Goal: Transaction & Acquisition: Purchase product/service

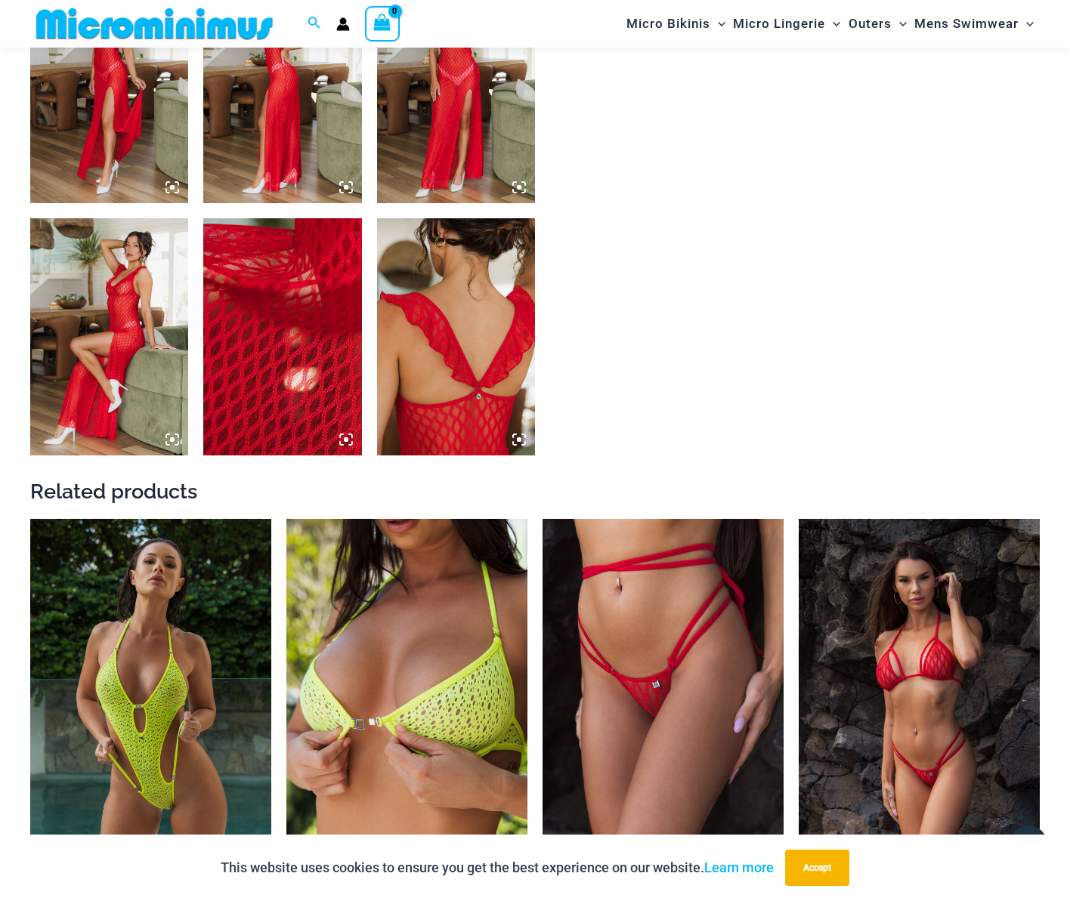
scroll to position [1195, 0]
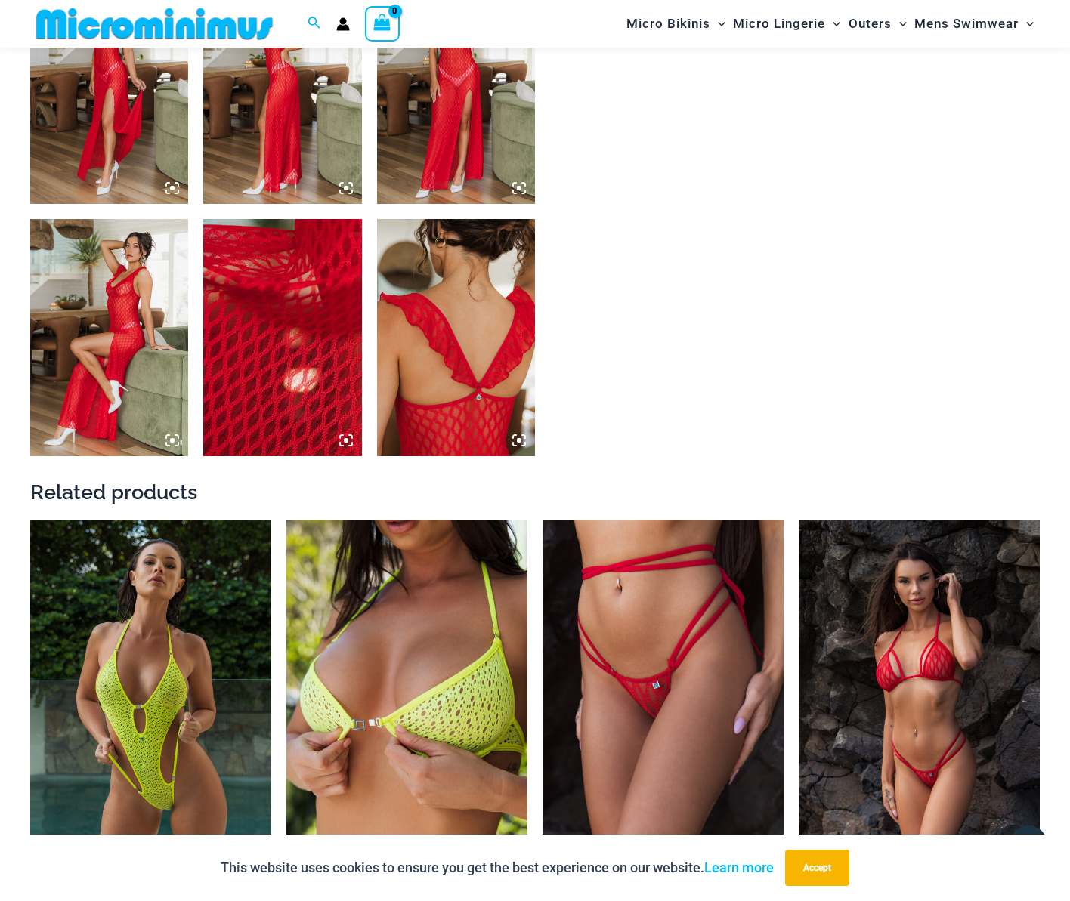
click at [508, 264] on img at bounding box center [456, 337] width 158 height 237
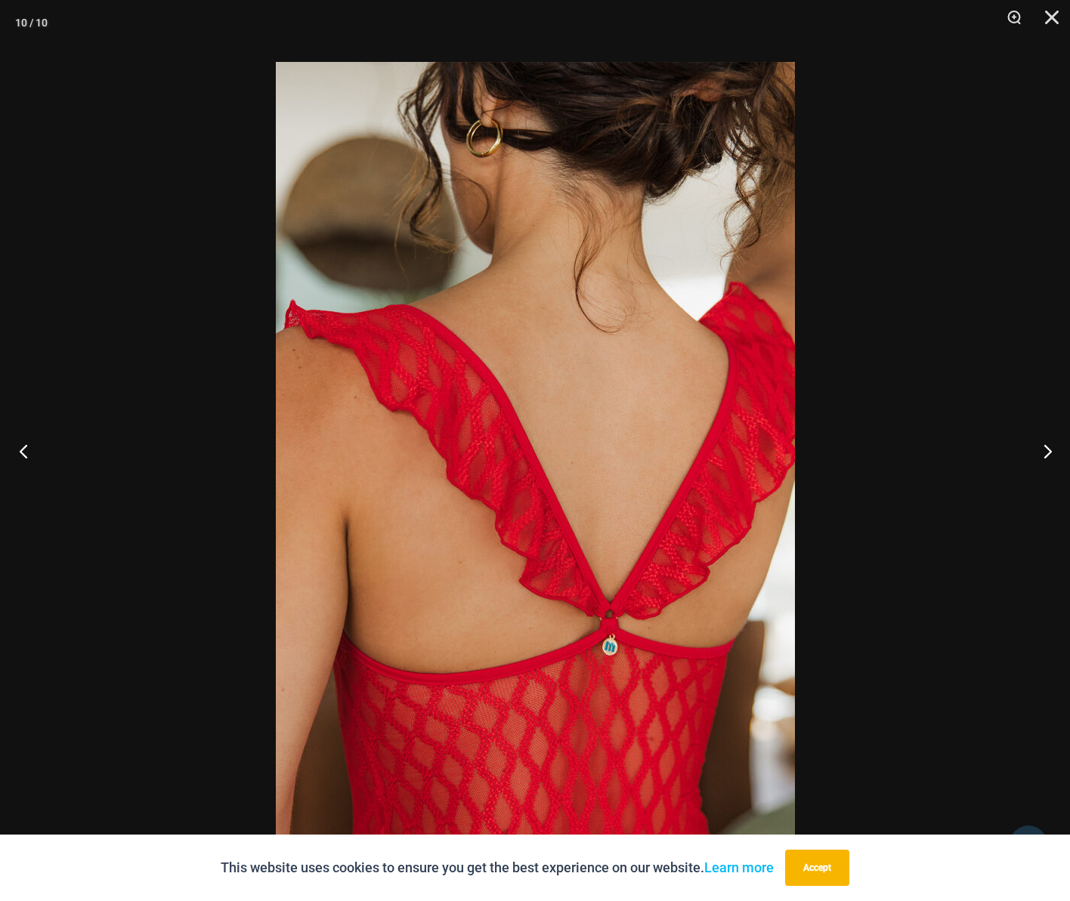
click at [20, 451] on button "Previous" at bounding box center [28, 451] width 57 height 76
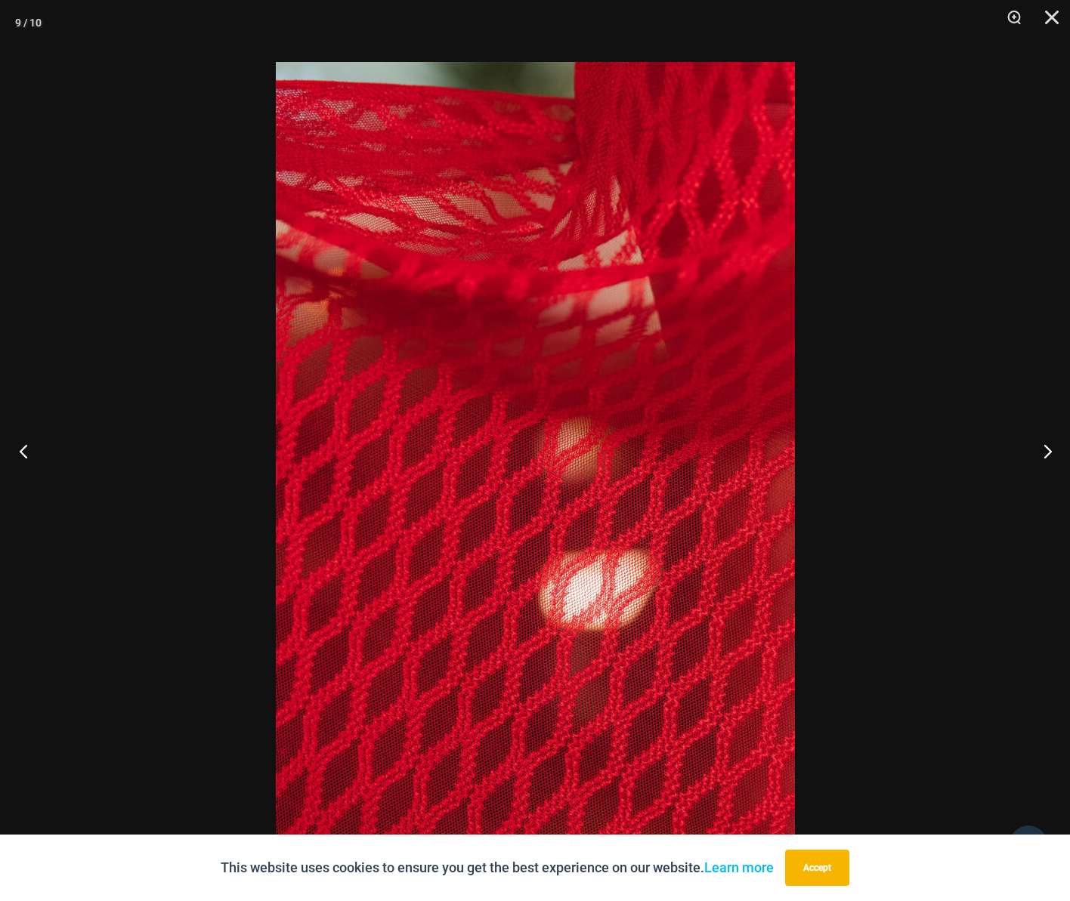
click at [19, 451] on button "Previous" at bounding box center [28, 451] width 57 height 76
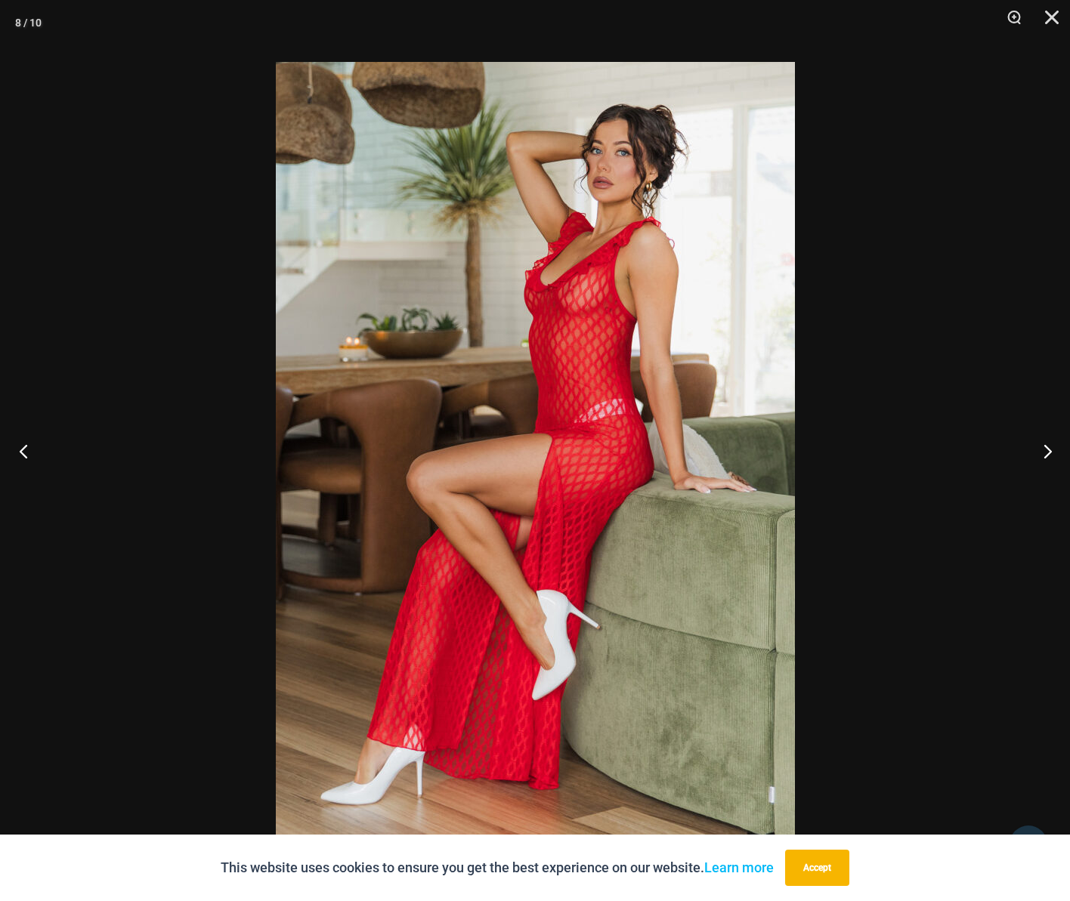
click at [19, 451] on button "Previous" at bounding box center [28, 451] width 57 height 76
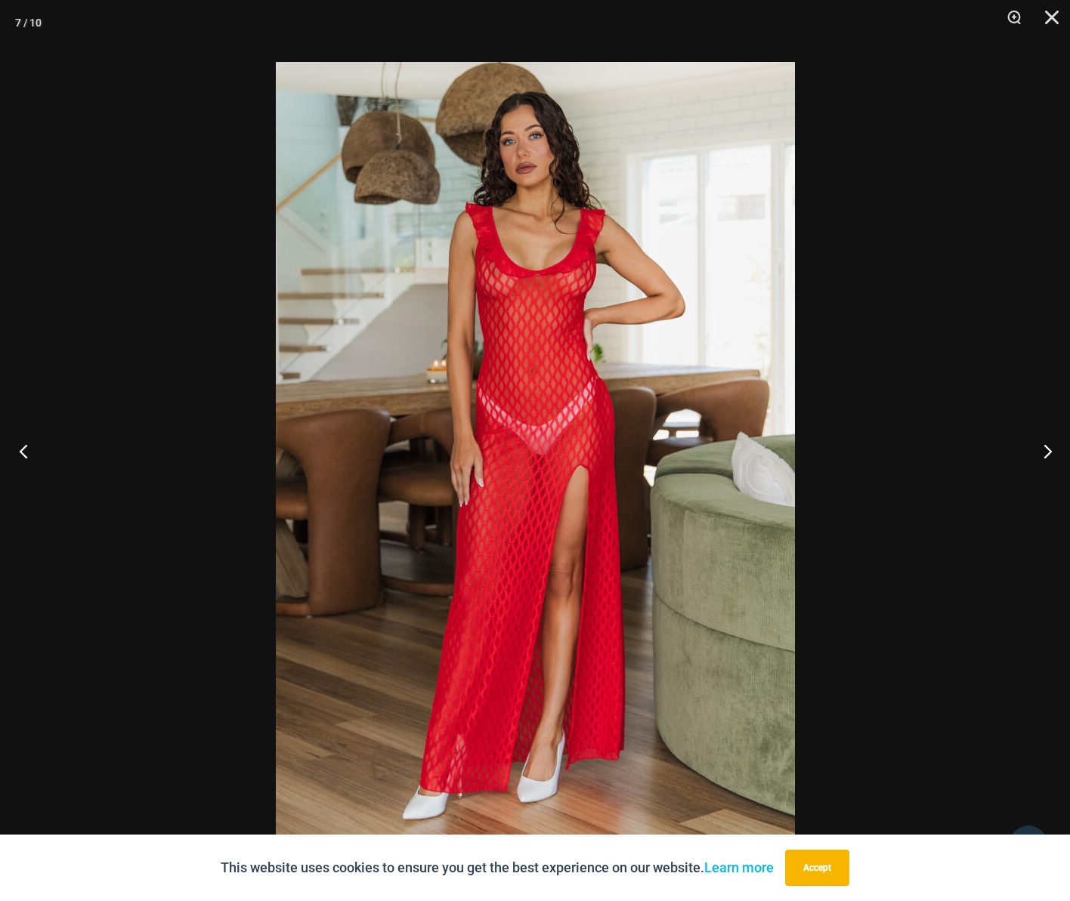
click at [19, 451] on button "Previous" at bounding box center [28, 451] width 57 height 76
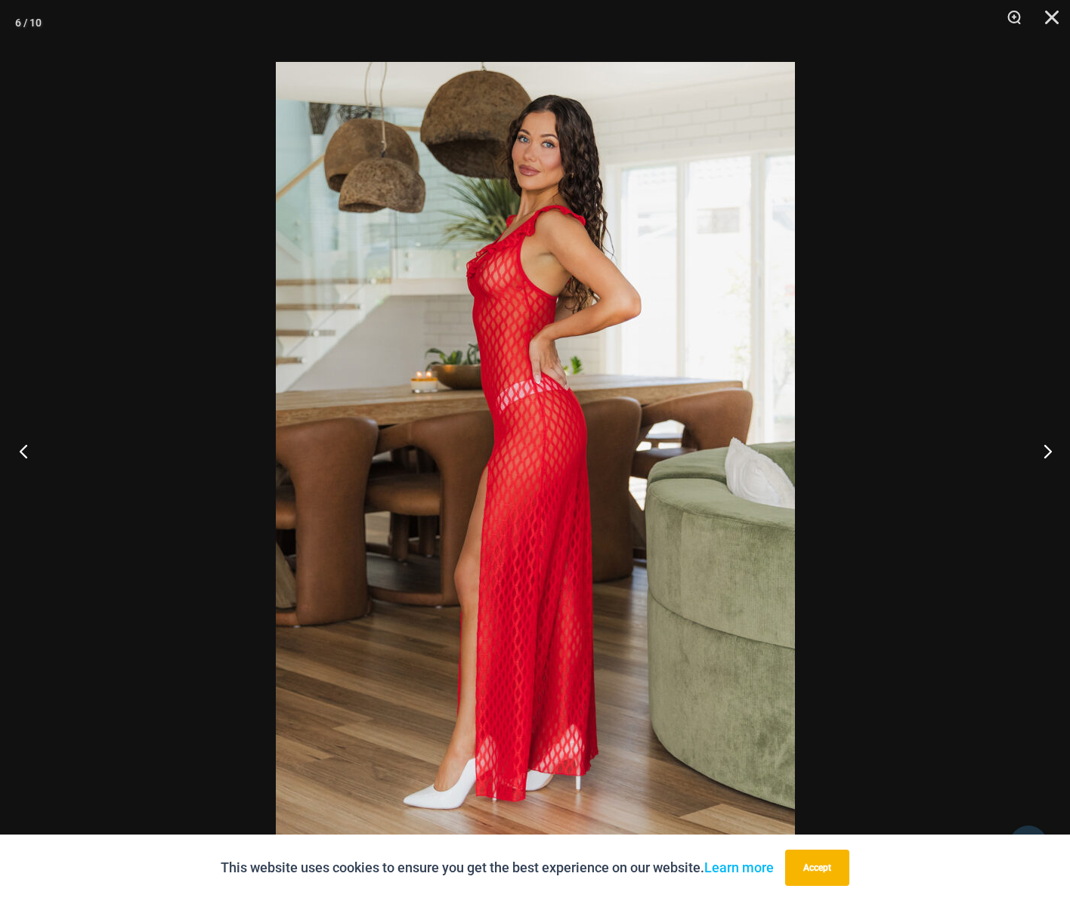
click at [19, 451] on button "Previous" at bounding box center [28, 451] width 57 height 76
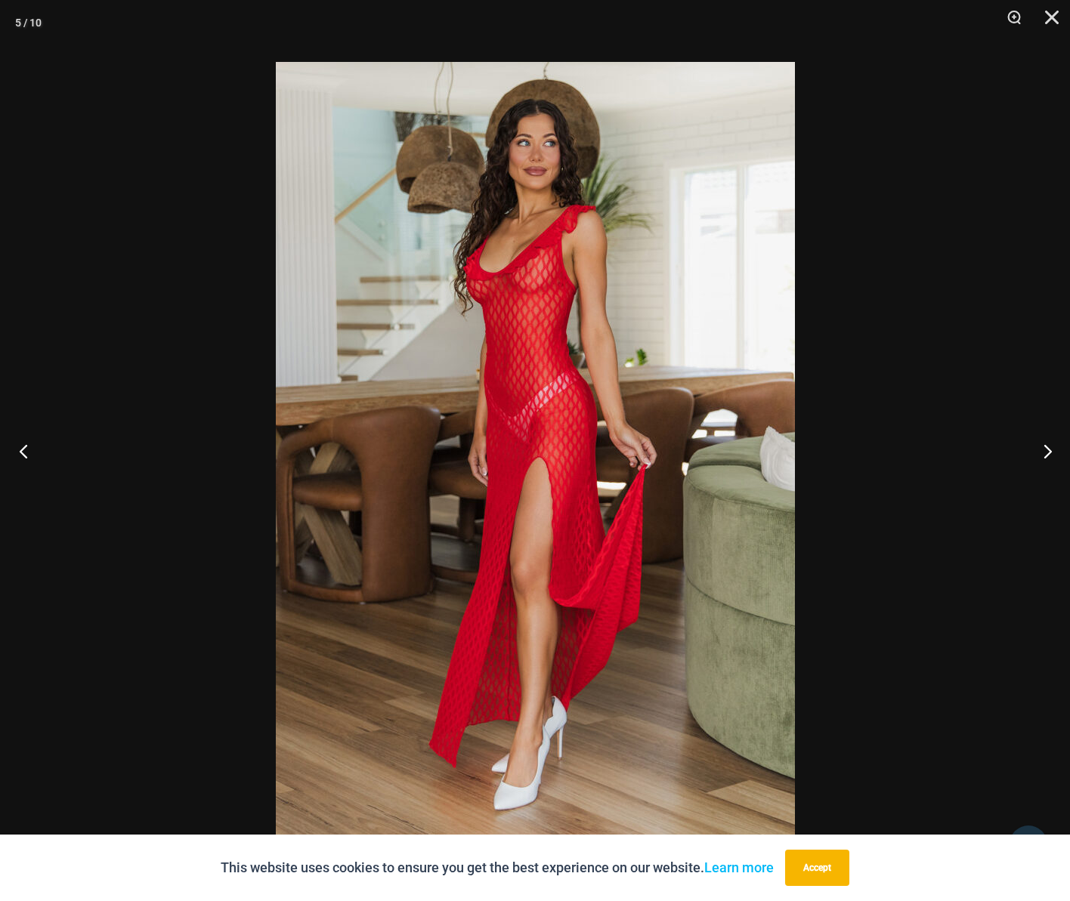
click at [19, 451] on button "Previous" at bounding box center [28, 451] width 57 height 76
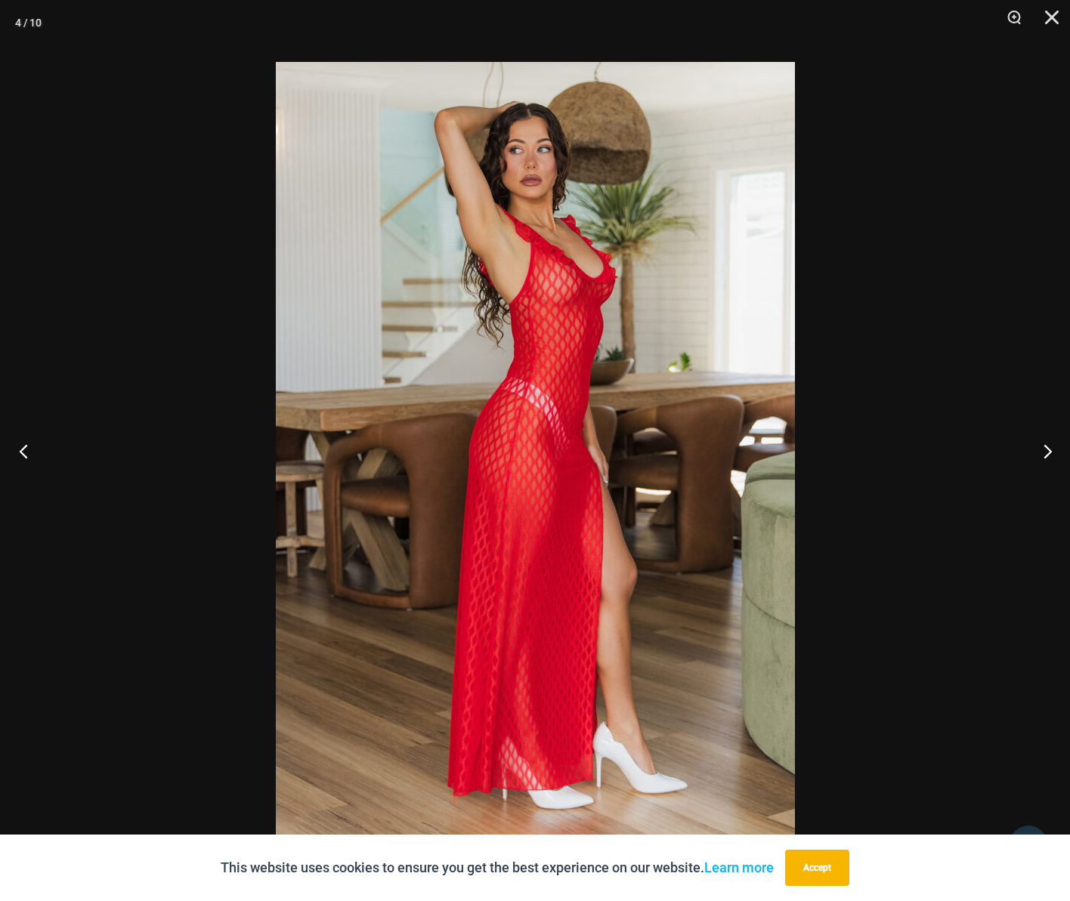
click at [19, 451] on button "Previous" at bounding box center [28, 451] width 57 height 76
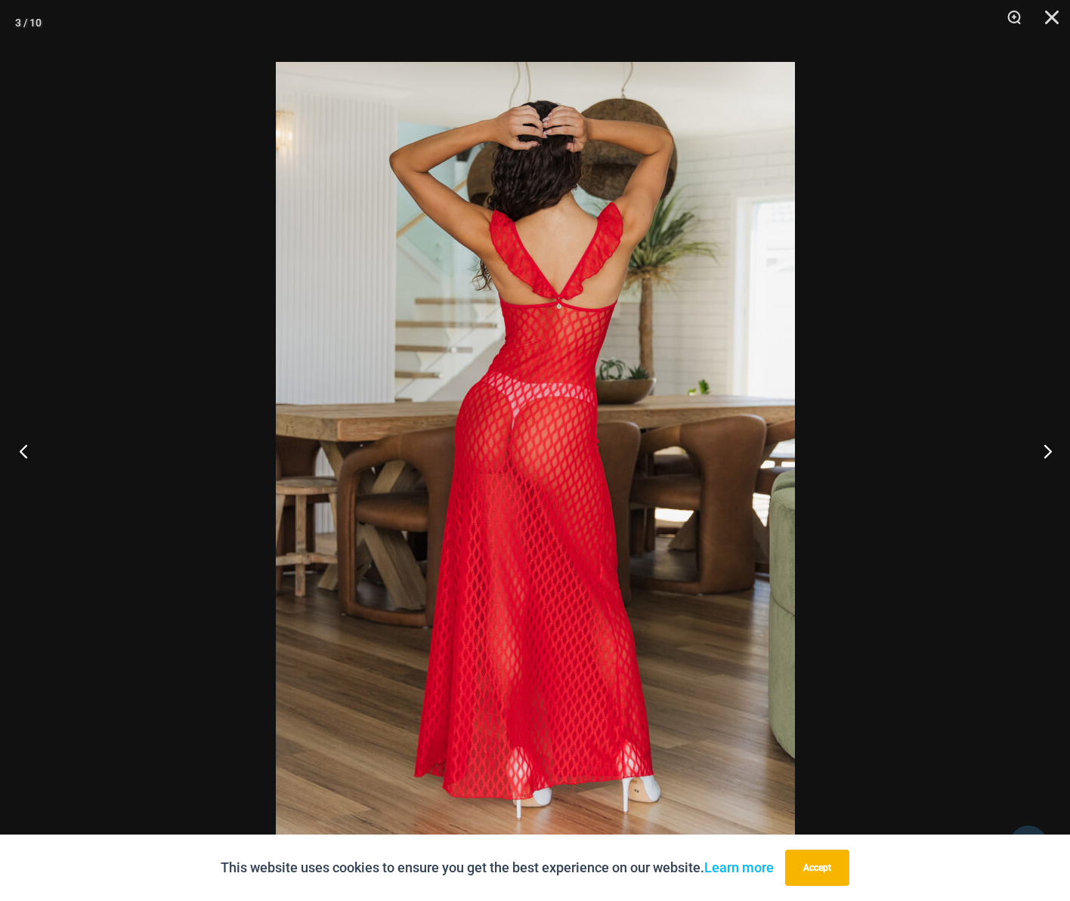
click at [18, 451] on button "Previous" at bounding box center [28, 451] width 57 height 76
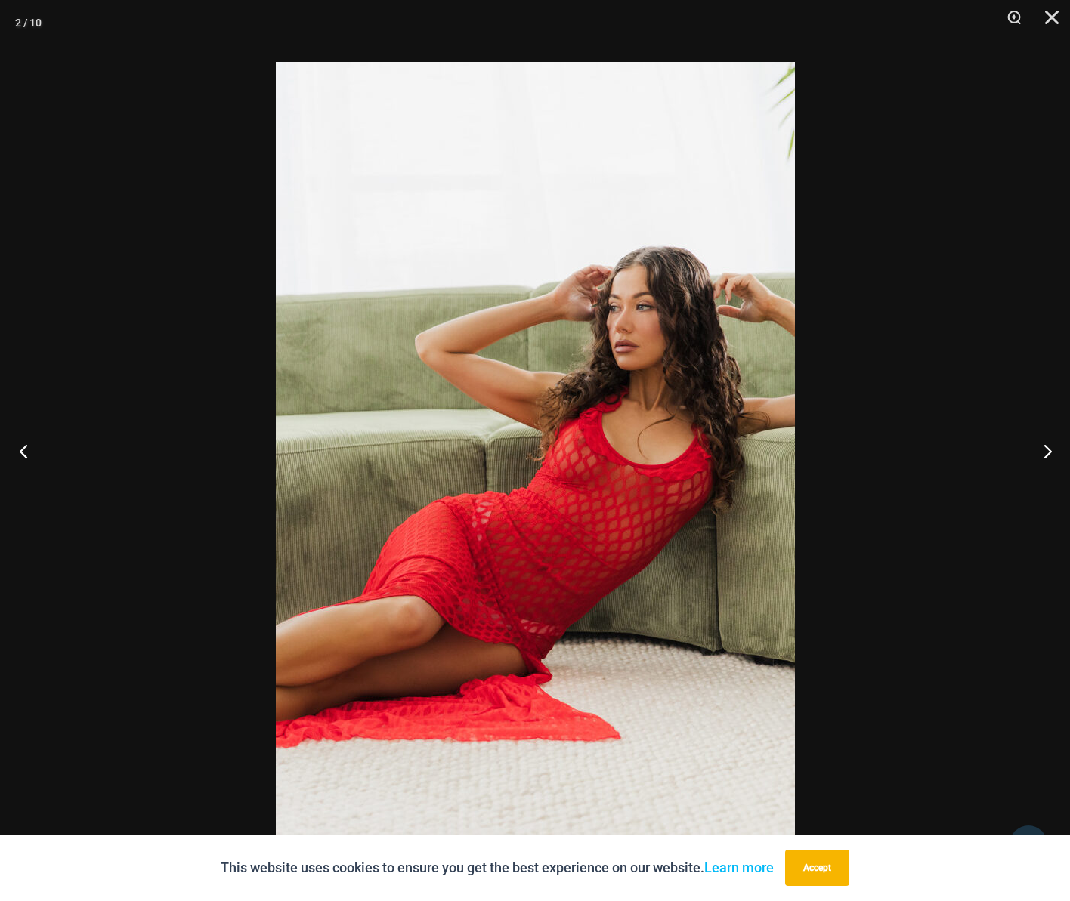
click at [18, 451] on button "Previous" at bounding box center [28, 451] width 57 height 76
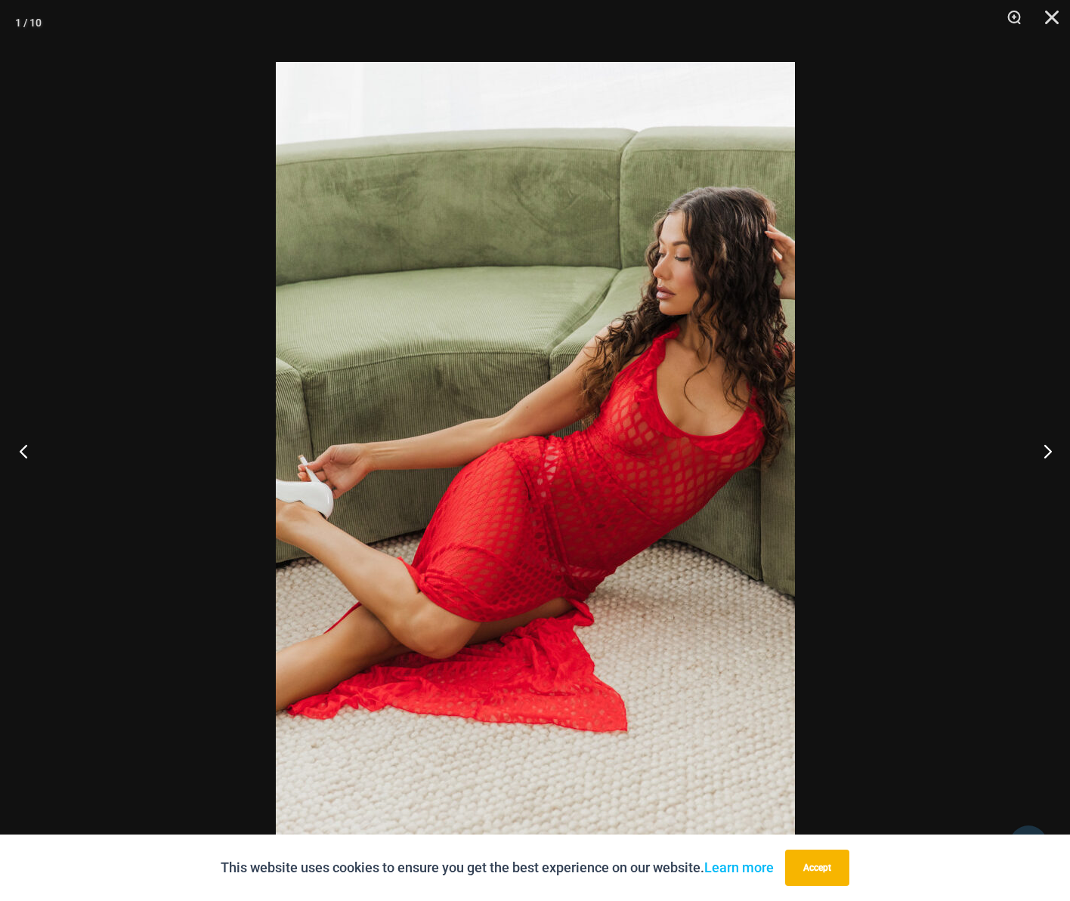
click at [18, 451] on button "Previous" at bounding box center [28, 451] width 57 height 76
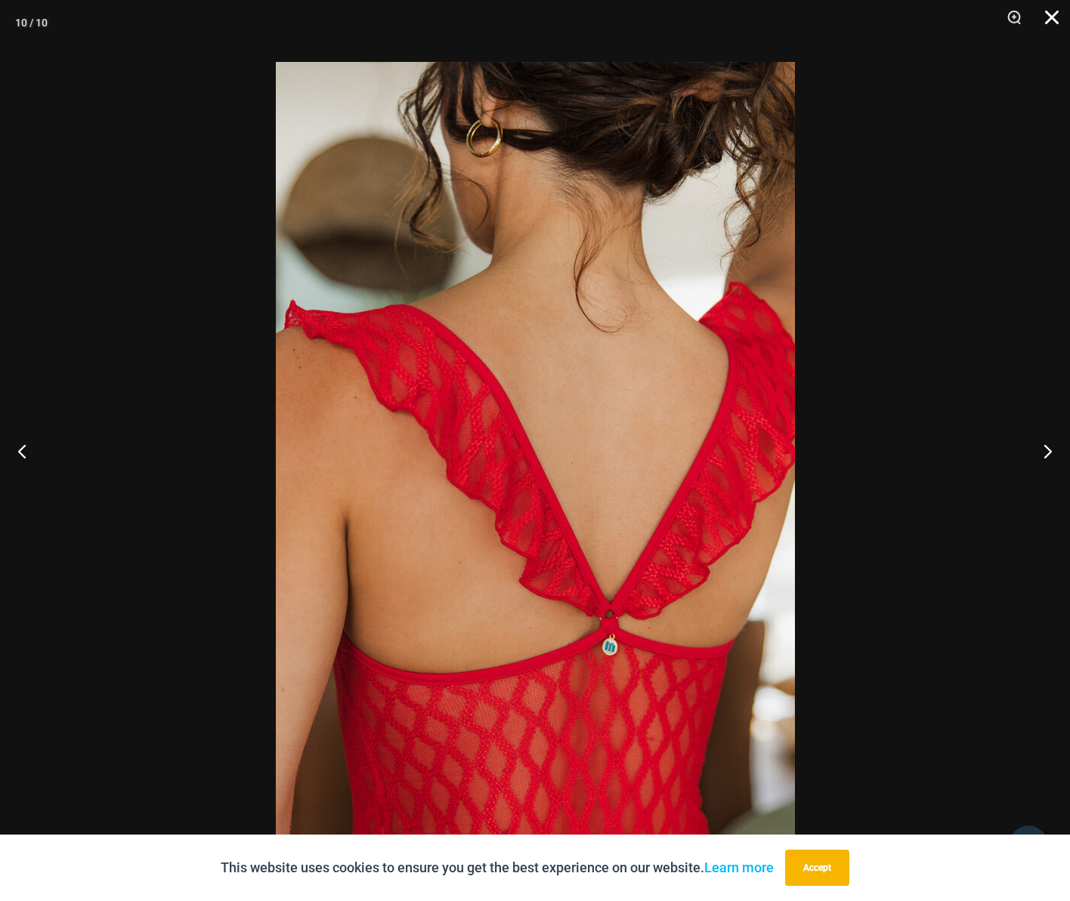
click at [1054, 17] on button "Close" at bounding box center [1047, 22] width 38 height 45
